Goal: Task Accomplishment & Management: Use online tool/utility

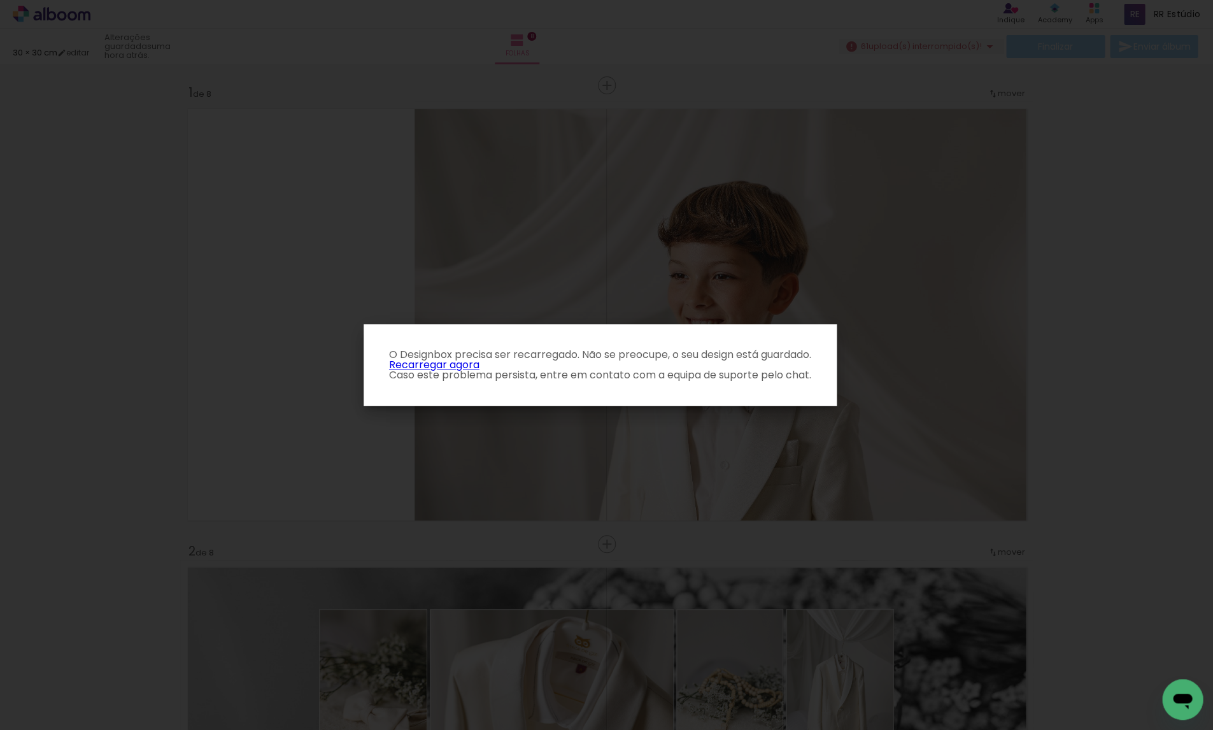
scroll to position [0, 2496]
